Goal: Information Seeking & Learning: Understand process/instructions

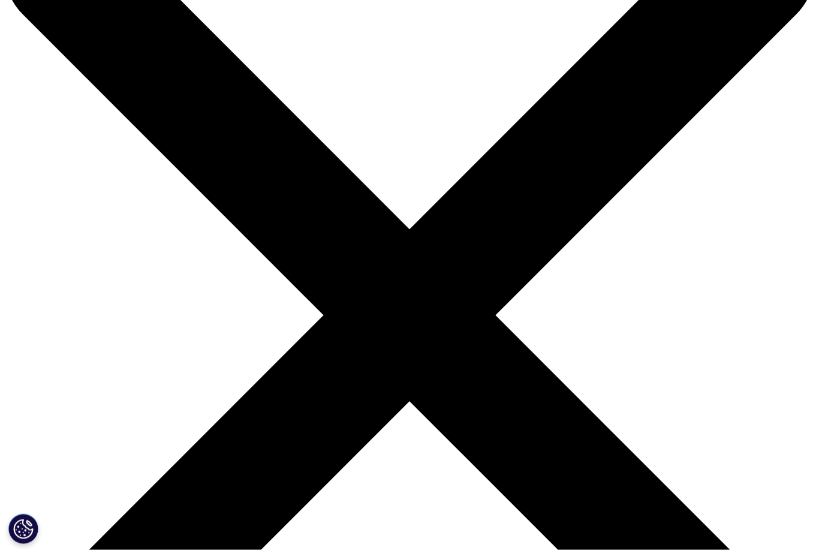
scroll to position [129, 0]
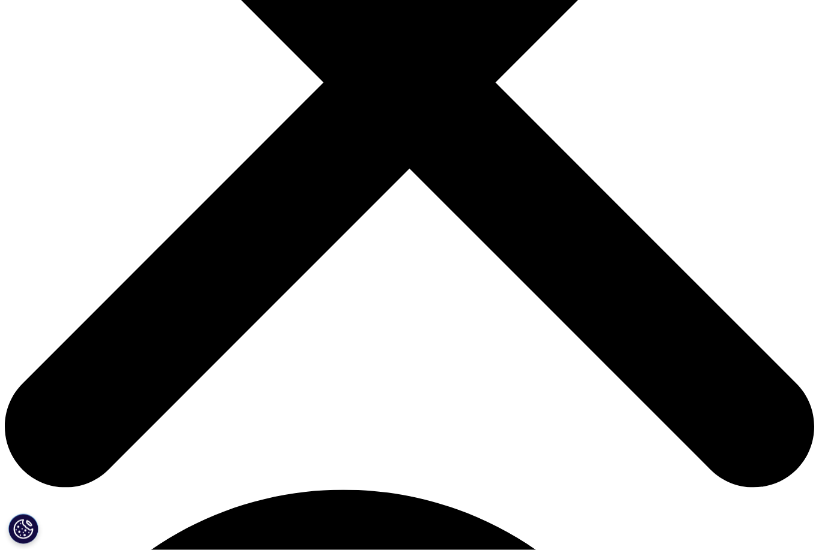
scroll to position [354, 0]
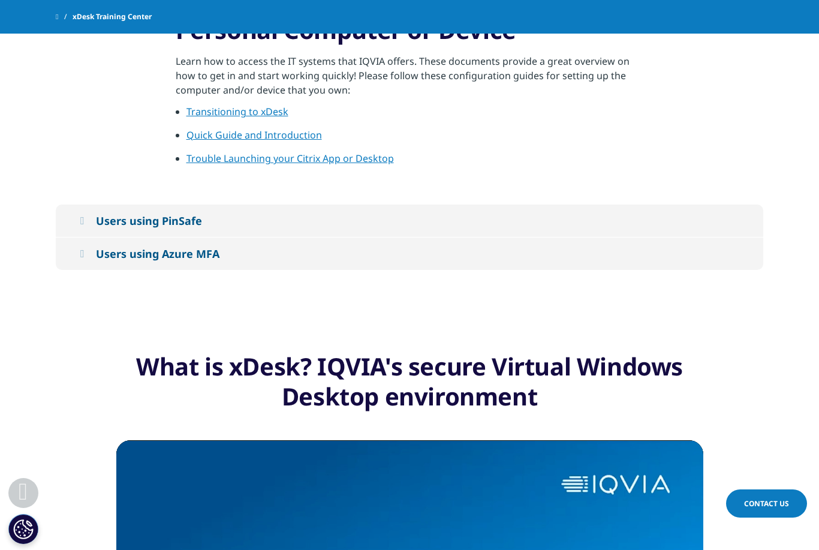
scroll to position [257, 0]
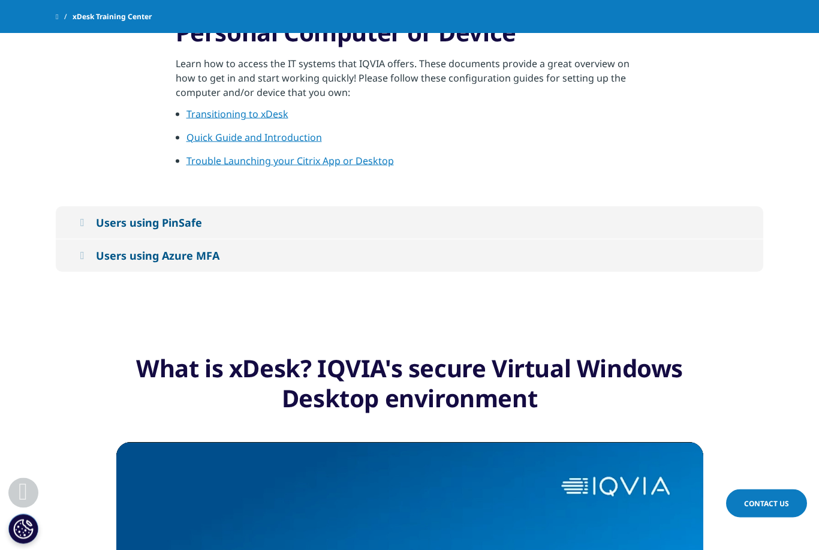
click at [98, 223] on button "Users using PinSafe" at bounding box center [410, 223] width 708 height 32
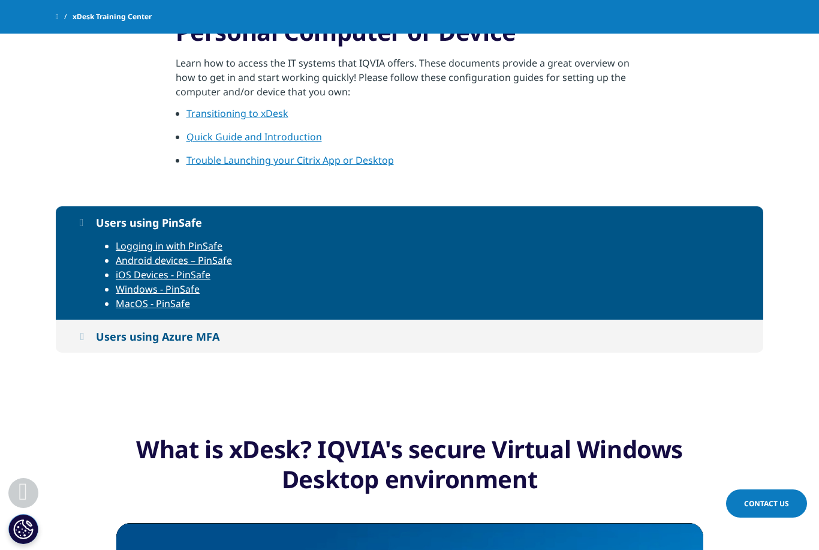
click at [83, 221] on icon at bounding box center [82, 222] width 4 height 11
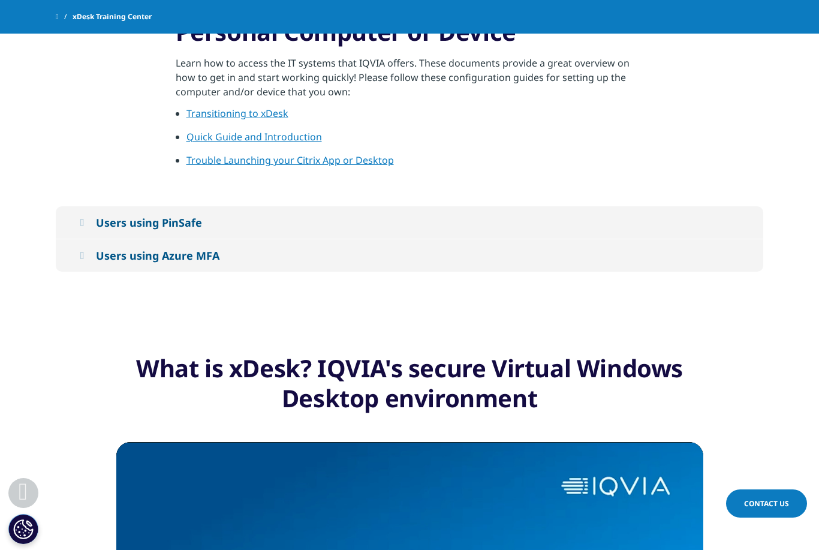
click at [83, 221] on icon at bounding box center [82, 222] width 4 height 11
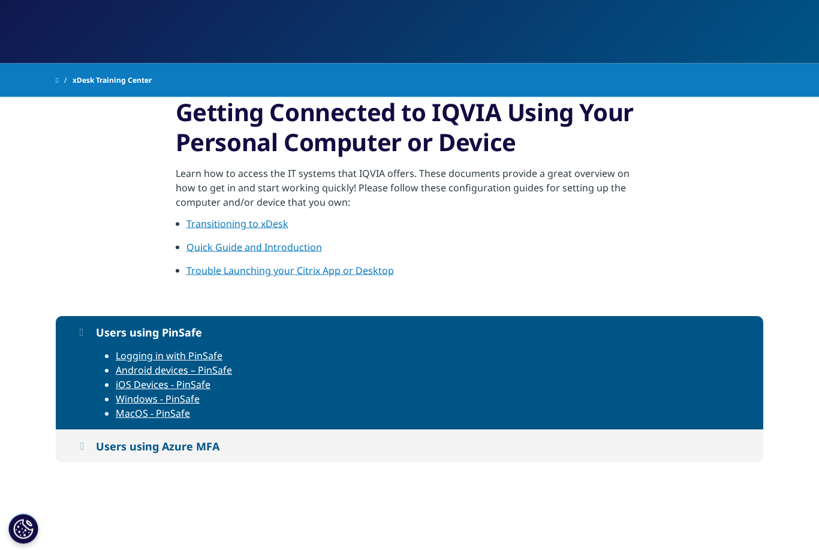
scroll to position [181, 0]
click at [157, 446] on div "Users using Azure MFA" at bounding box center [158, 446] width 124 height 14
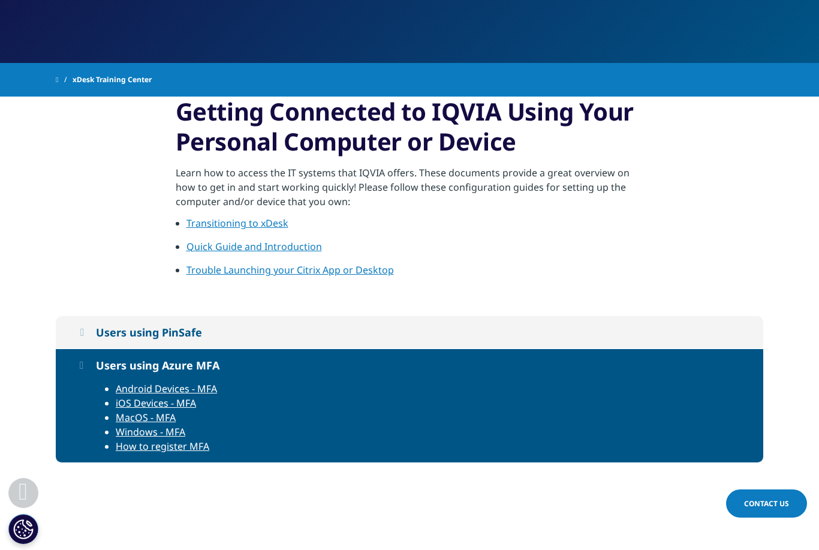
click at [157, 407] on link "iOS Devices - MFA" at bounding box center [156, 402] width 80 height 13
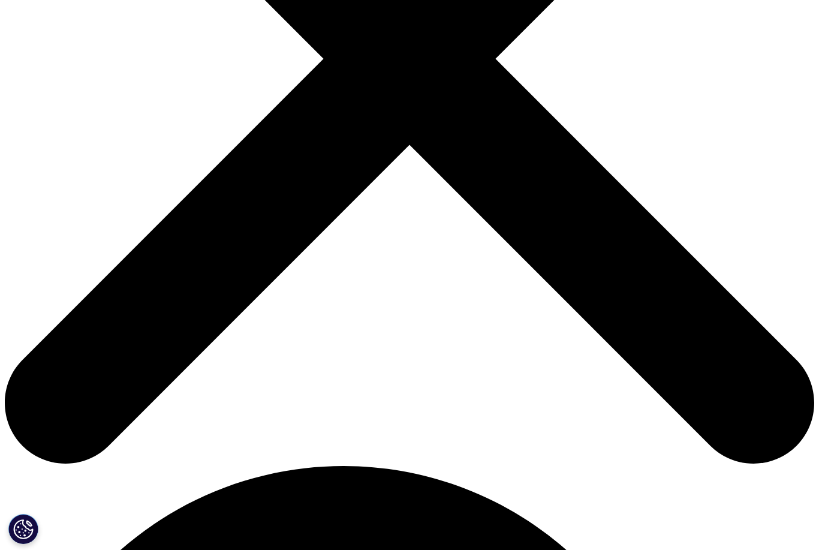
scroll to position [362, 0]
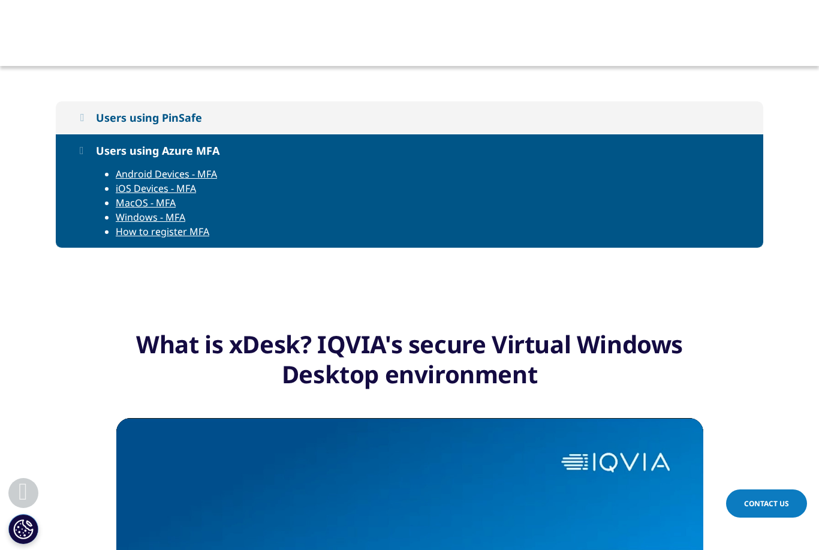
click at [149, 192] on link "iOS Devices - MFA" at bounding box center [156, 188] width 80 height 13
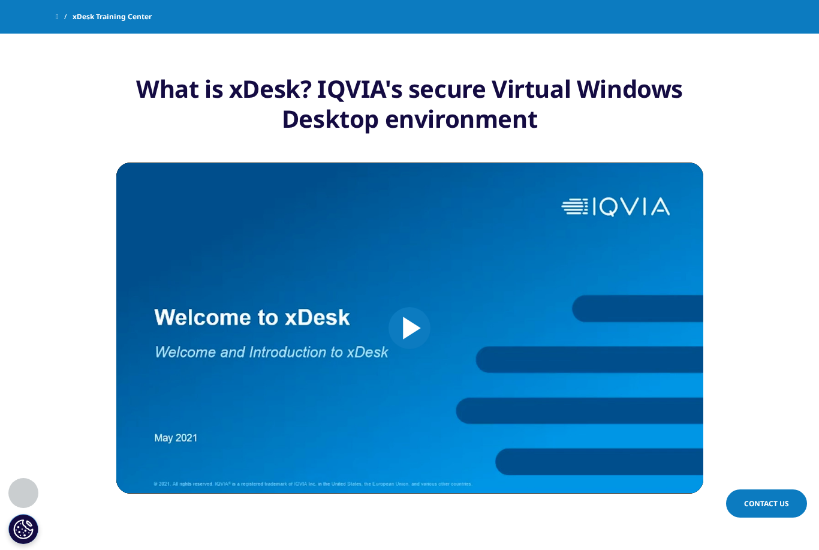
scroll to position [541, 0]
